Goal: Transaction & Acquisition: Book appointment/travel/reservation

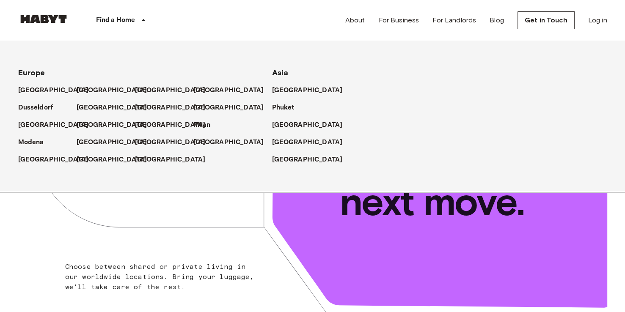
click at [140, 22] on icon at bounding box center [143, 20] width 10 height 10
click at [285, 92] on p "[GEOGRAPHIC_DATA]" at bounding box center [309, 90] width 71 height 10
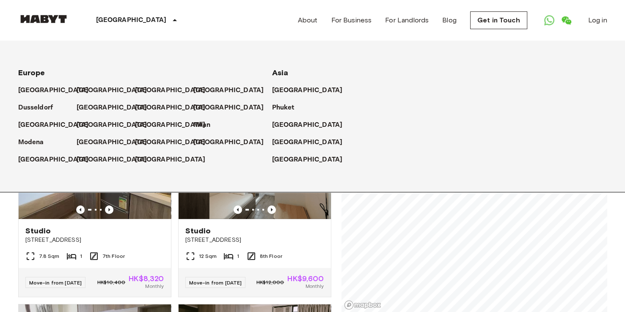
click at [197, 19] on div "[GEOGRAPHIC_DATA] [GEOGRAPHIC_DATA] [GEOGRAPHIC_DATA] [GEOGRAPHIC_DATA] [GEOGRA…" at bounding box center [312, 20] width 589 height 41
click at [170, 20] on icon at bounding box center [175, 20] width 10 height 10
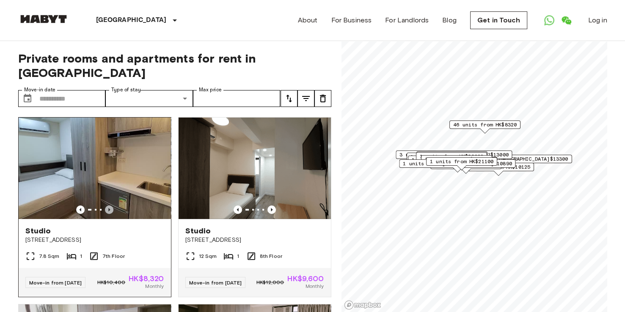
click at [108, 208] on icon "Previous image" at bounding box center [109, 209] width 2 height 3
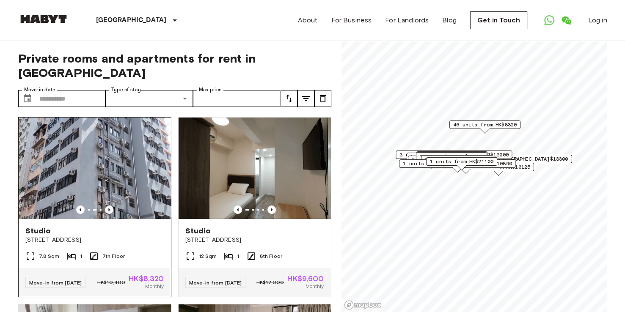
click at [108, 208] on icon "Previous image" at bounding box center [109, 209] width 2 height 3
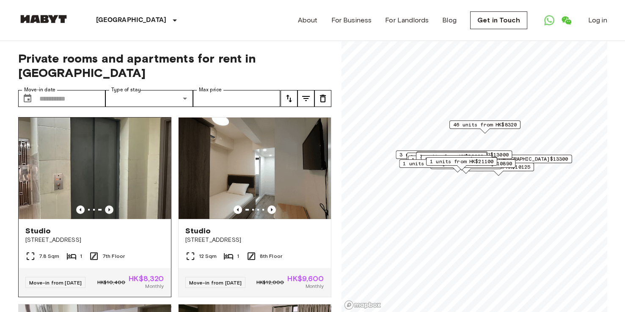
click at [108, 206] on icon "Previous image" at bounding box center [109, 210] width 8 height 8
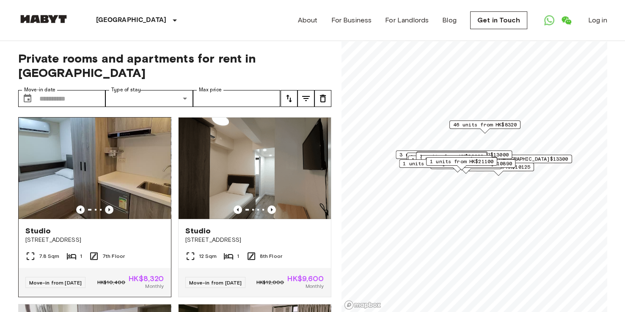
click at [108, 206] on icon "Previous image" at bounding box center [109, 210] width 8 height 8
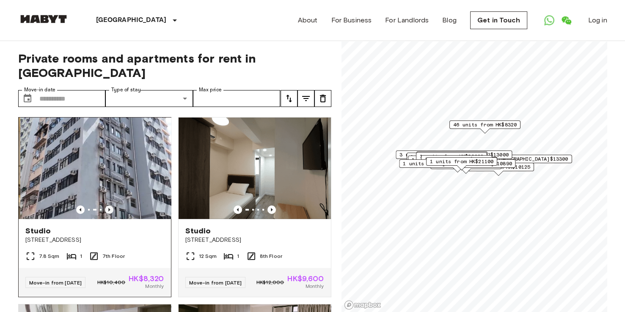
click at [108, 206] on icon "Previous image" at bounding box center [109, 210] width 8 height 8
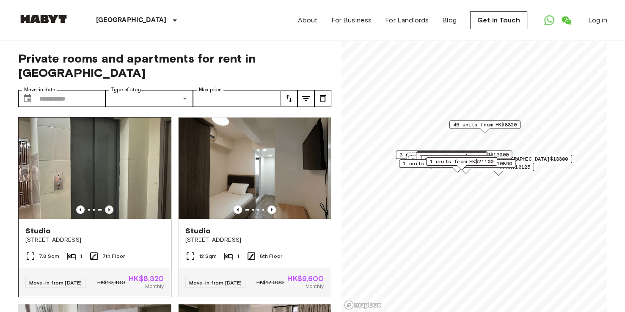
click at [108, 206] on icon "Previous image" at bounding box center [109, 210] width 8 height 8
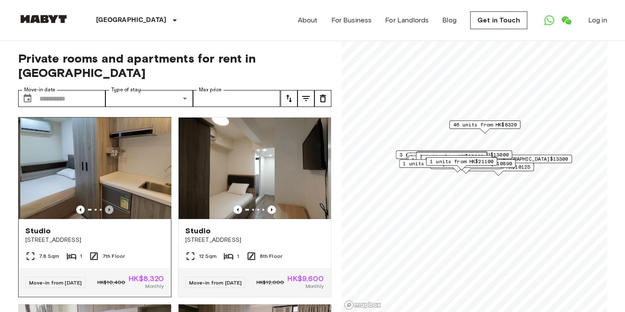
click at [108, 206] on icon "Previous image" at bounding box center [109, 210] width 8 height 8
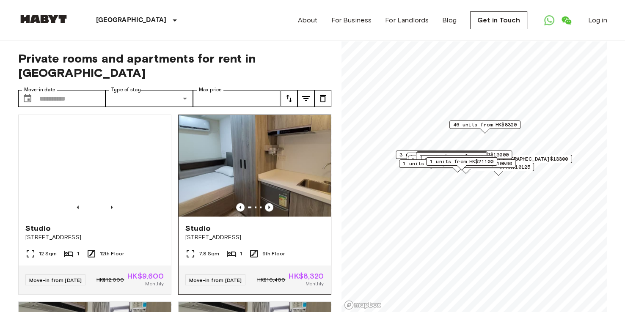
scroll to position [1395, 0]
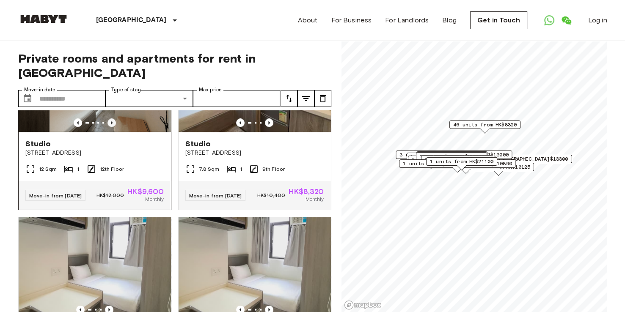
click at [111, 127] on icon "Previous image" at bounding box center [111, 122] width 8 height 8
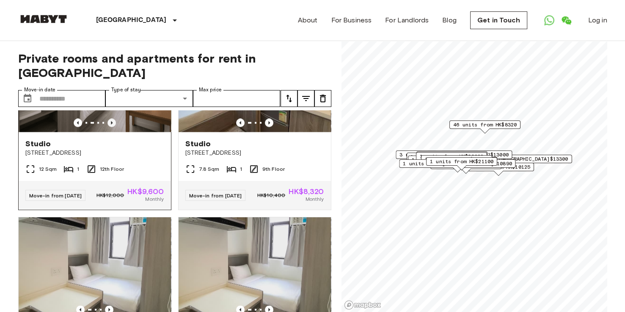
click at [111, 127] on icon "Previous image" at bounding box center [111, 122] width 8 height 8
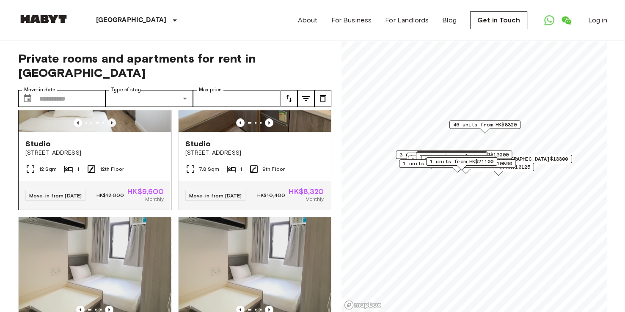
click at [110, 127] on icon "Previous image" at bounding box center [111, 122] width 8 height 8
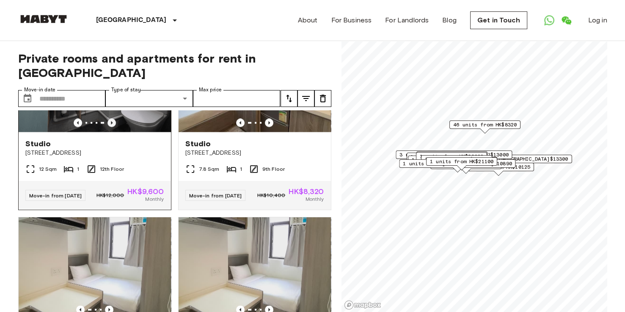
click at [110, 127] on icon "Previous image" at bounding box center [111, 122] width 8 height 8
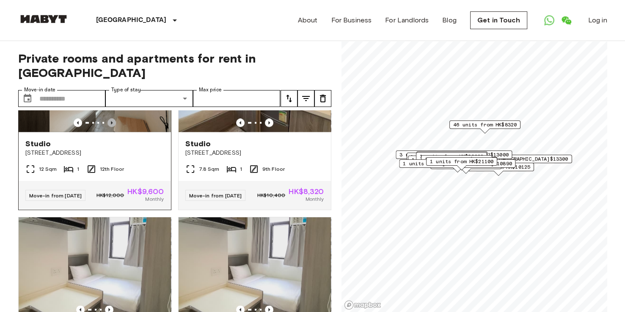
click at [111, 124] on icon "Previous image" at bounding box center [112, 122] width 2 height 3
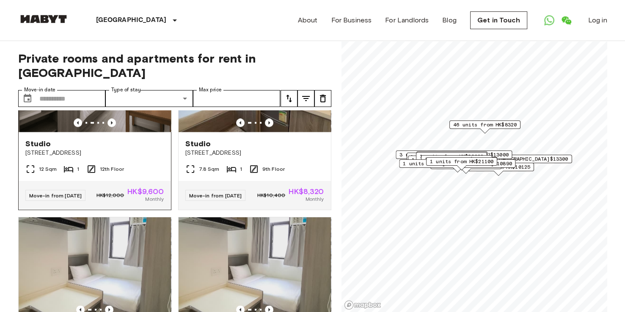
click at [125, 132] on img at bounding box center [95, 80] width 152 height 101
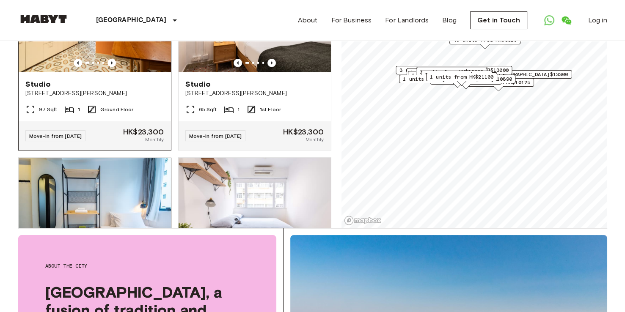
scroll to position [2534, 0]
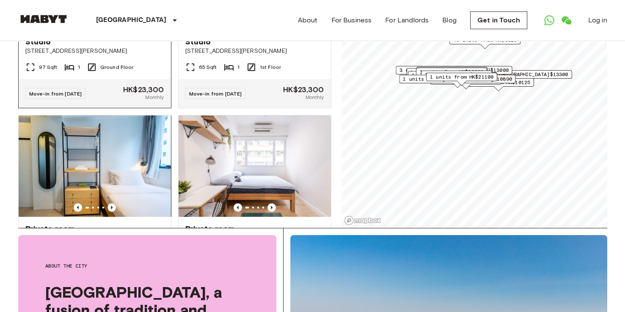
click at [109, 25] on icon "Previous image" at bounding box center [111, 20] width 8 height 8
click at [110, 25] on icon "Previous image" at bounding box center [111, 20] width 8 height 8
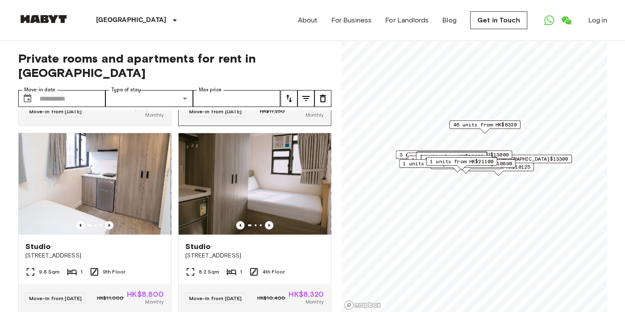
scroll to position [2746, 0]
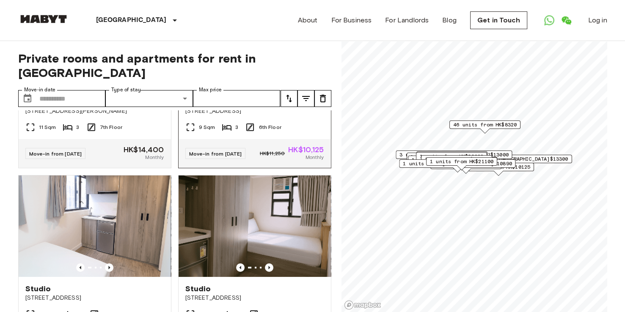
click at [267, 85] on icon "Previous image" at bounding box center [271, 81] width 8 height 8
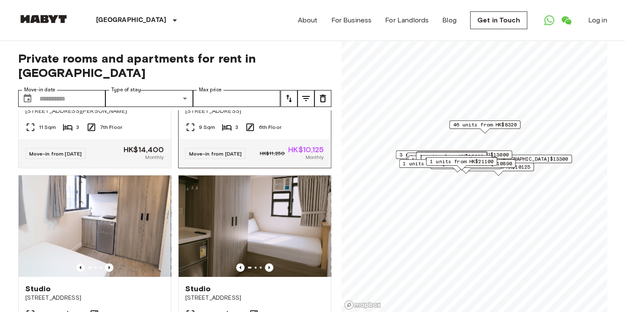
click at [267, 85] on icon "Previous image" at bounding box center [271, 81] width 8 height 8
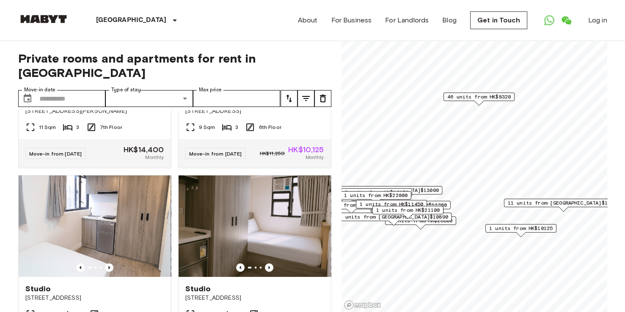
click at [490, 100] on span "46 units from HK$8320" at bounding box center [478, 97] width 63 height 8
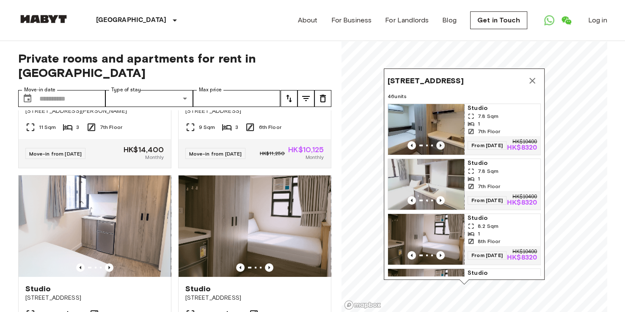
click at [438, 141] on icon "Previous image" at bounding box center [440, 145] width 8 height 8
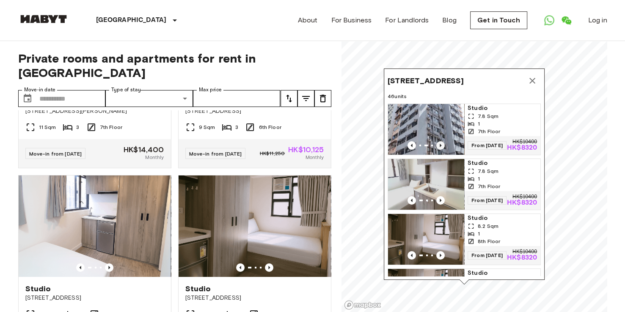
click at [438, 142] on icon "Previous image" at bounding box center [440, 145] width 8 height 8
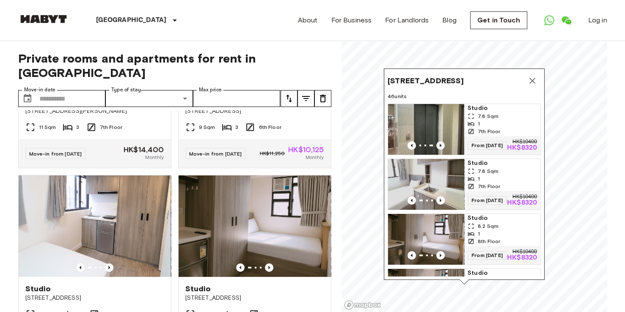
click at [439, 144] on icon "Previous image" at bounding box center [440, 145] width 2 height 3
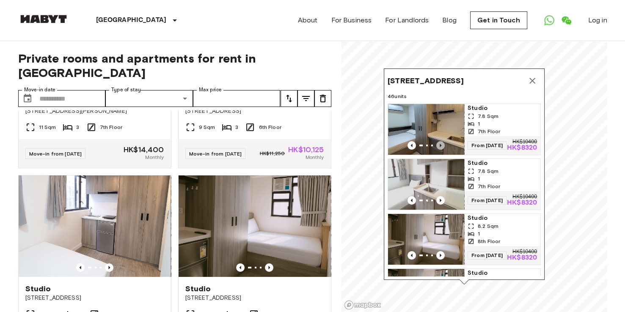
click at [439, 144] on icon "Previous image" at bounding box center [440, 145] width 2 height 3
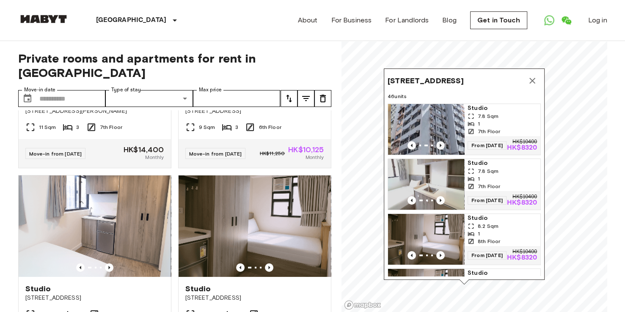
click at [439, 144] on icon "Previous image" at bounding box center [440, 145] width 2 height 3
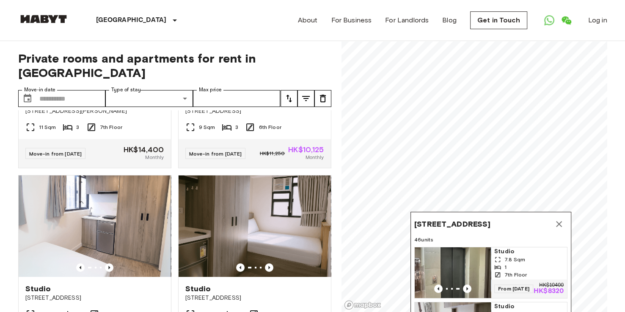
click at [557, 222] on icon "Map marker" at bounding box center [559, 224] width 6 height 6
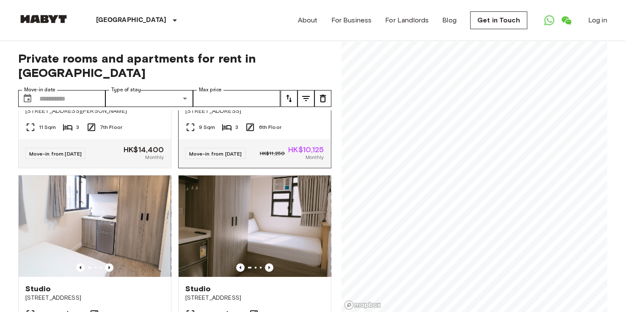
scroll to position [2830, 0]
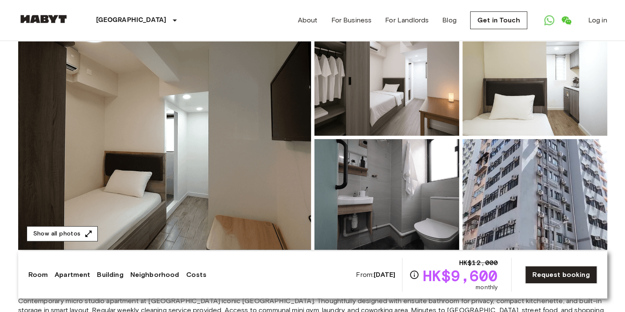
click at [90, 230] on button "Show all photos" at bounding box center [62, 234] width 71 height 16
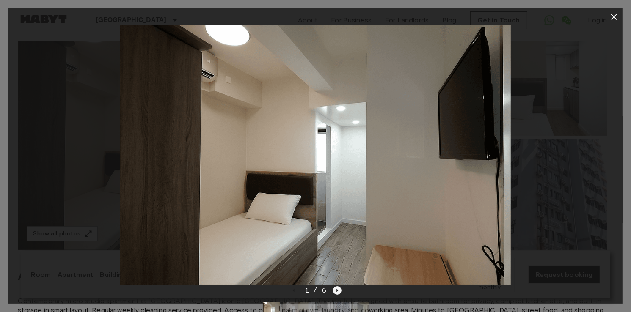
click at [333, 291] on icon "Next image" at bounding box center [337, 290] width 8 height 8
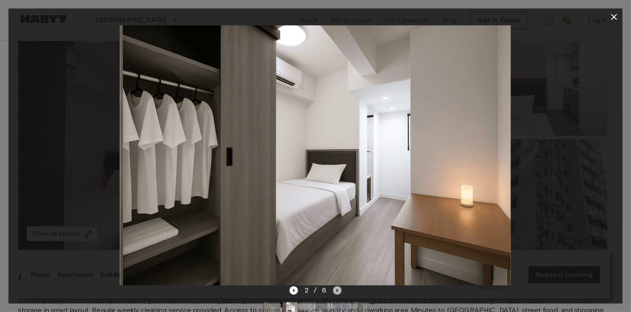
click at [334, 289] on icon "Next image" at bounding box center [337, 290] width 8 height 8
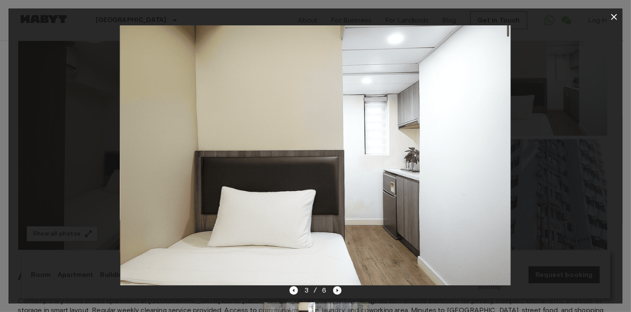
click at [334, 289] on icon "Next image" at bounding box center [337, 290] width 8 height 8
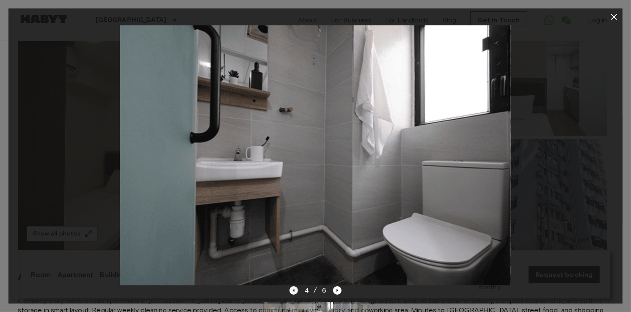
click at [292, 293] on icon "Previous image" at bounding box center [293, 290] width 8 height 8
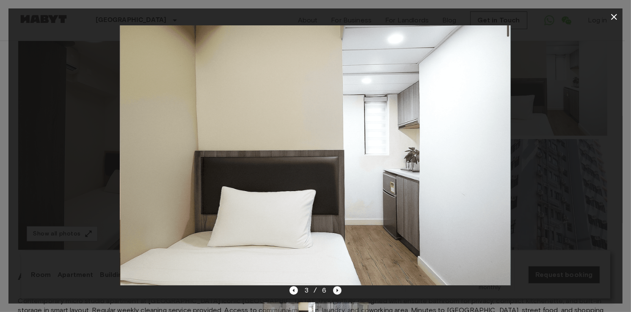
click at [336, 291] on icon "Next image" at bounding box center [337, 290] width 2 height 3
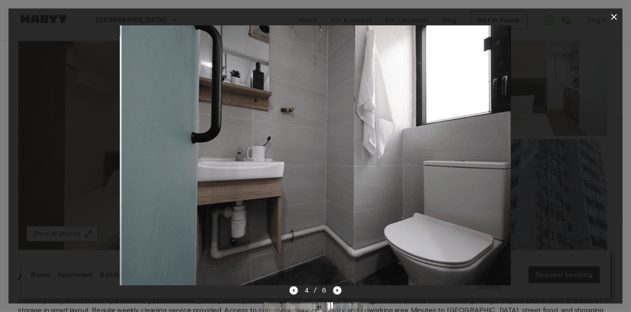
click at [336, 291] on icon "Next image" at bounding box center [337, 290] width 2 height 3
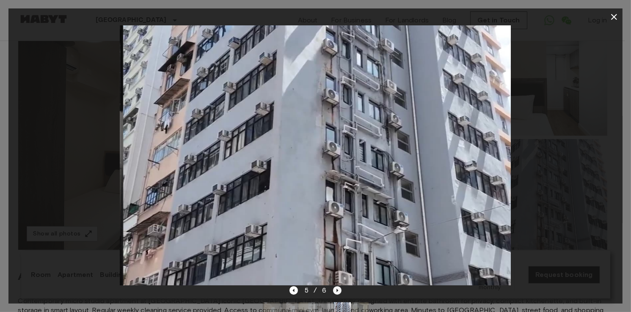
click at [336, 291] on icon "Next image" at bounding box center [337, 290] width 2 height 3
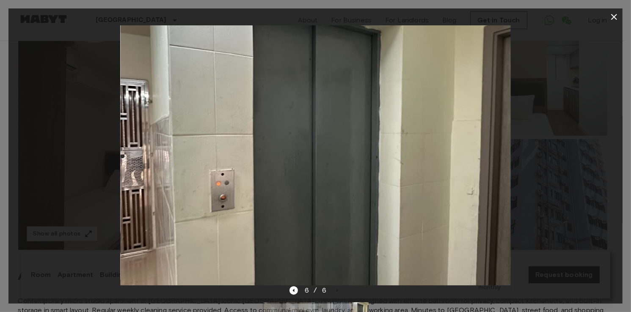
click at [567, 176] on div at bounding box center [315, 155] width 614 height 260
